Goal: Navigation & Orientation: Find specific page/section

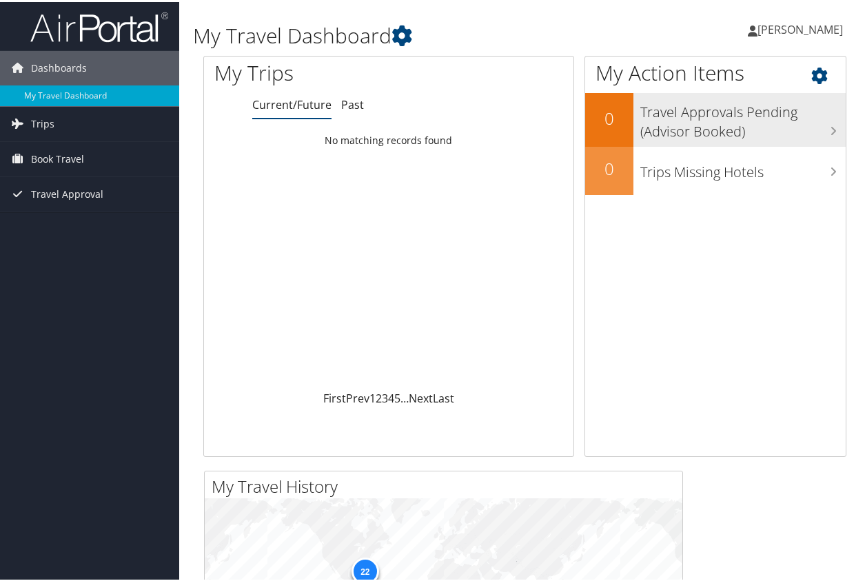
click at [830, 127] on icon at bounding box center [833, 128] width 7 height 11
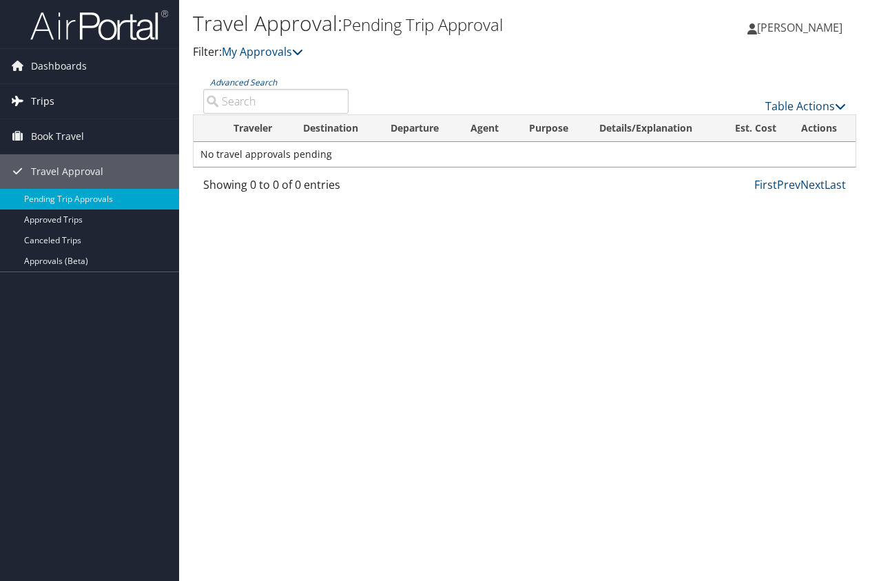
click at [37, 102] on span "Trips" at bounding box center [42, 101] width 23 height 34
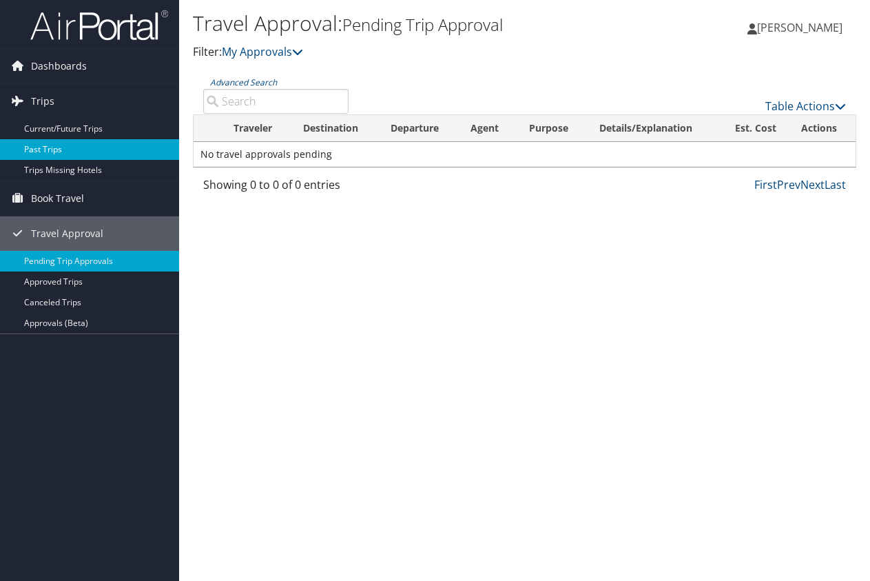
click at [41, 151] on link "Past Trips" at bounding box center [89, 149] width 179 height 21
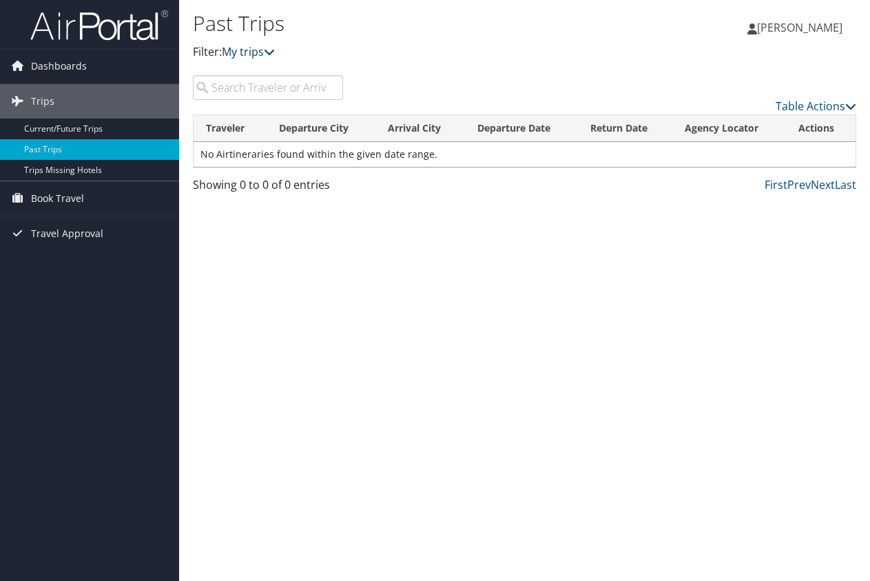
click at [274, 50] on icon at bounding box center [269, 51] width 11 height 11
click at [75, 125] on link "Current/Future Trips" at bounding box center [89, 129] width 179 height 21
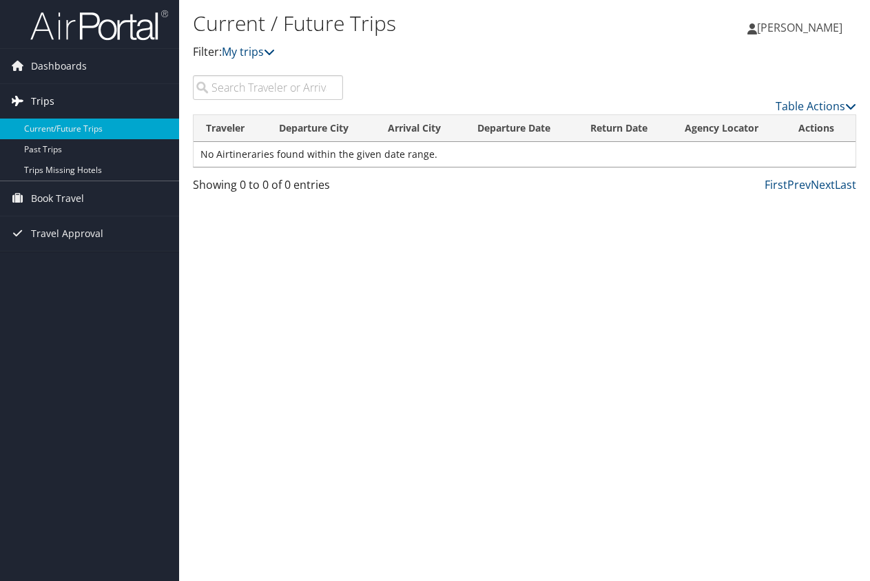
click at [44, 96] on span "Trips" at bounding box center [42, 101] width 23 height 34
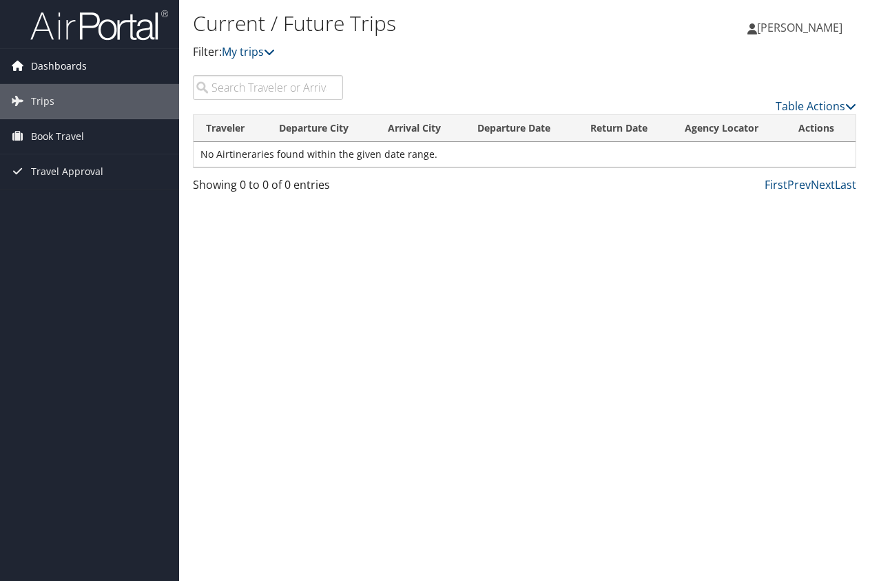
click at [41, 70] on span "Dashboards" at bounding box center [59, 66] width 56 height 34
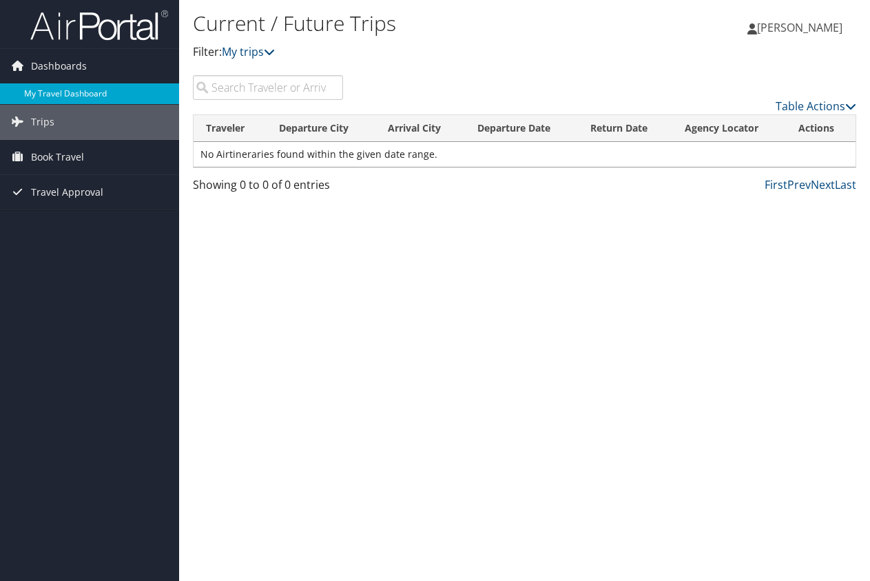
click at [41, 92] on link "My Travel Dashboard" at bounding box center [89, 93] width 179 height 21
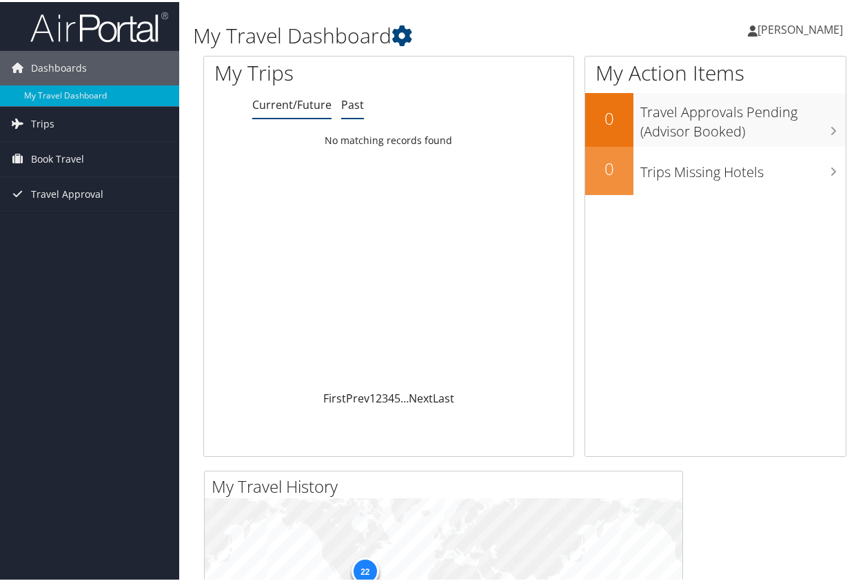
click at [347, 105] on link "Past" at bounding box center [352, 102] width 23 height 15
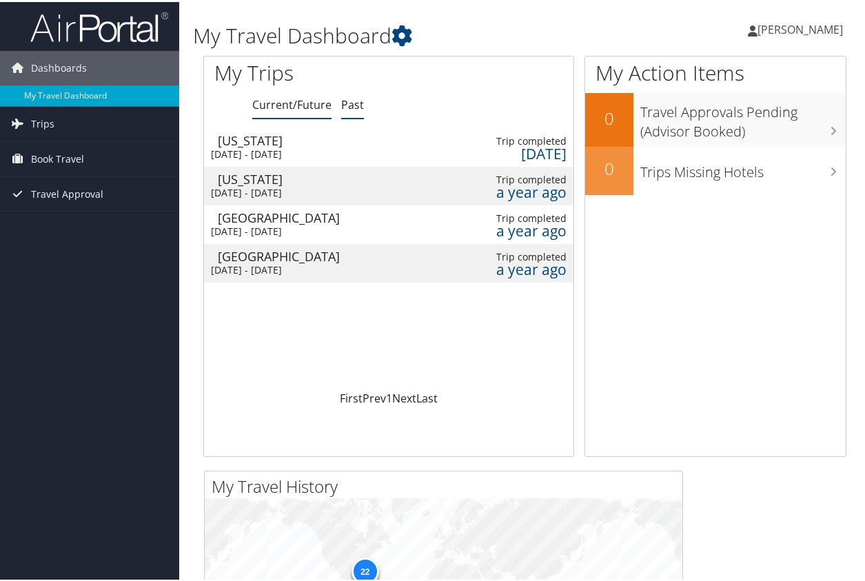
click at [294, 103] on link "Current/Future" at bounding box center [291, 102] width 79 height 15
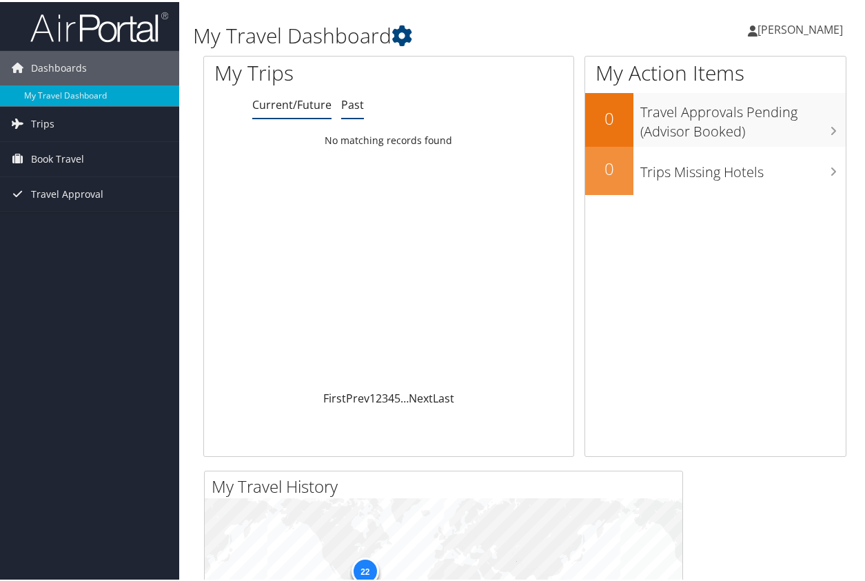
click at [351, 104] on link "Past" at bounding box center [352, 102] width 23 height 15
